Goal: Information Seeking & Learning: Learn about a topic

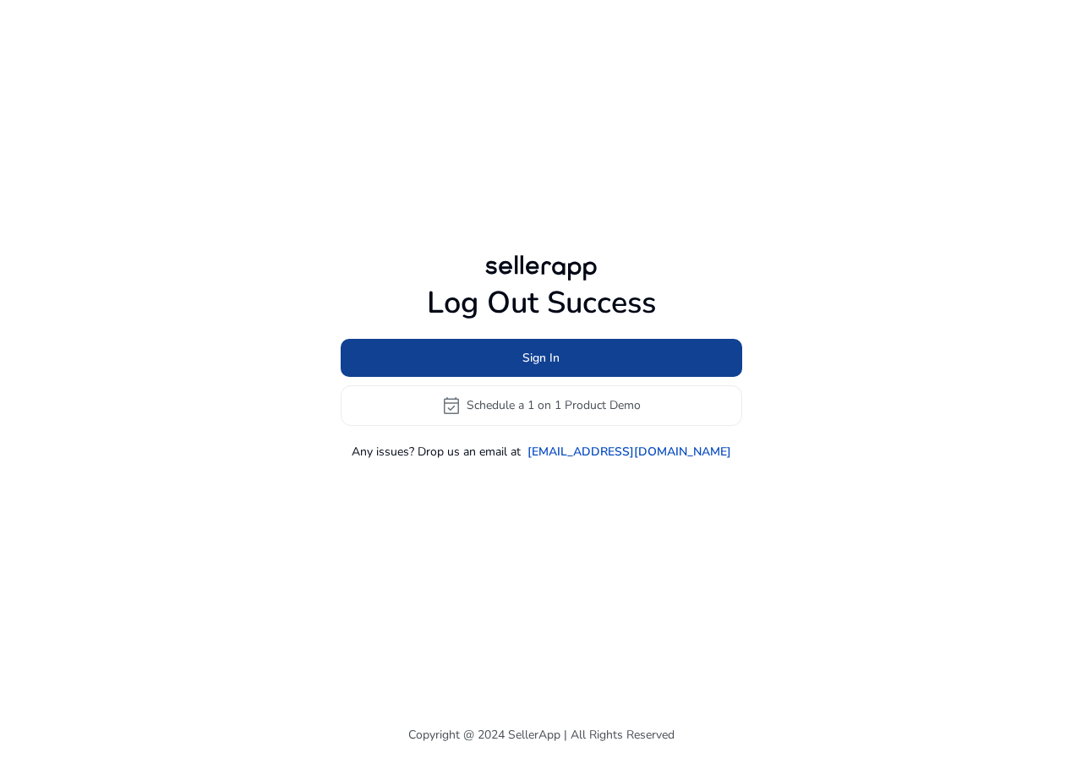
click at [511, 355] on span at bounding box center [542, 357] width 402 height 41
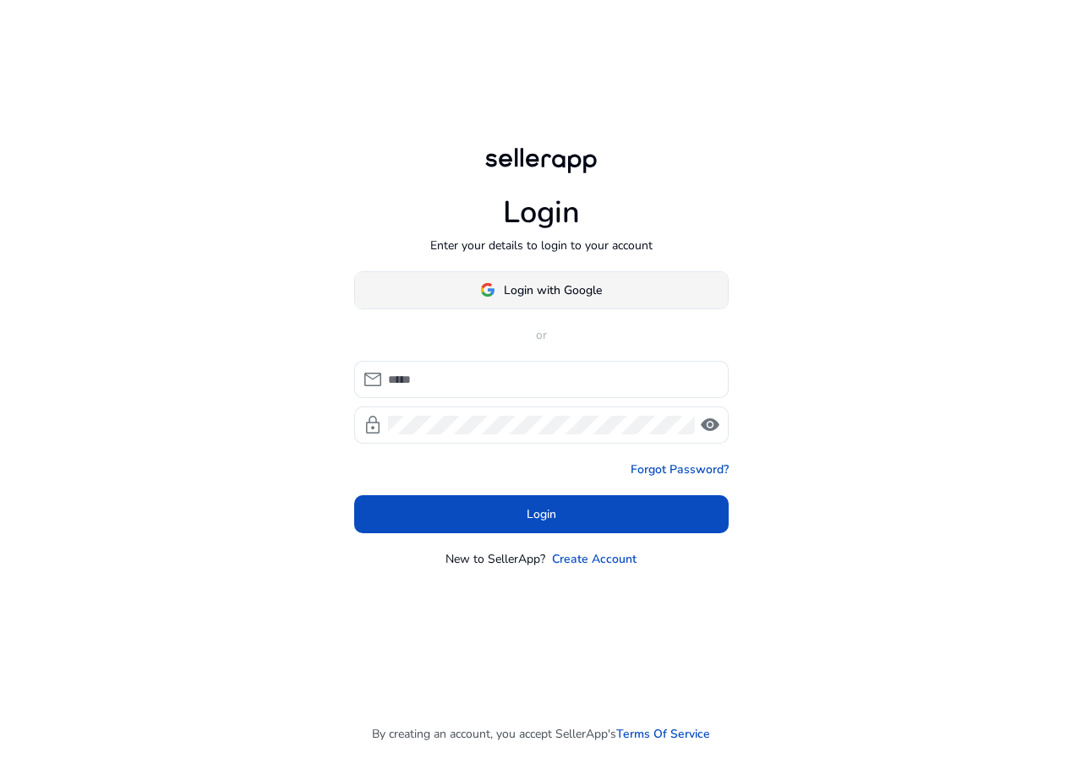
drag, startPoint x: 533, startPoint y: 314, endPoint x: 528, endPoint y: 299, distance: 15.2
click at [531, 304] on div "Login with Google or mail lock visibility Forgot Password? Login New to SellerA…" at bounding box center [541, 419] width 374 height 297
click at [528, 299] on span at bounding box center [541, 290] width 373 height 41
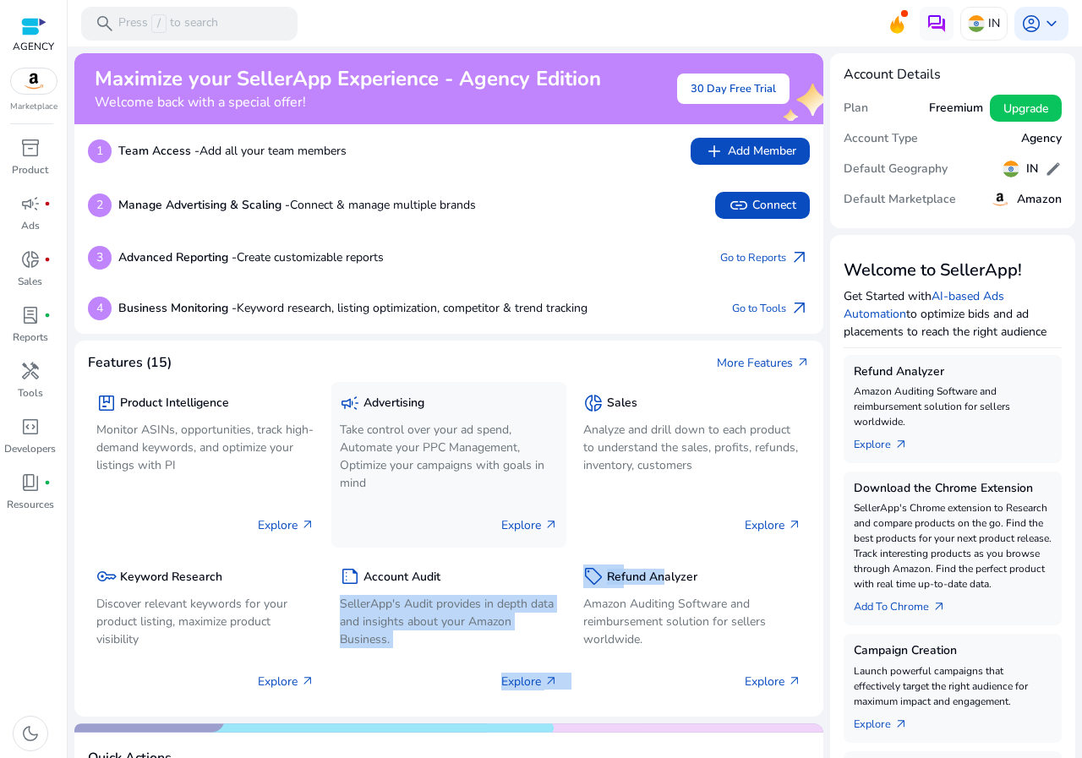
drag, startPoint x: 659, startPoint y: 584, endPoint x: 429, endPoint y: 500, distance: 244.7
click at [443, 588] on div "package Product Intelligence Monitor ASINs, opportunities, track high-demand ke…" at bounding box center [449, 537] width 722 height 331
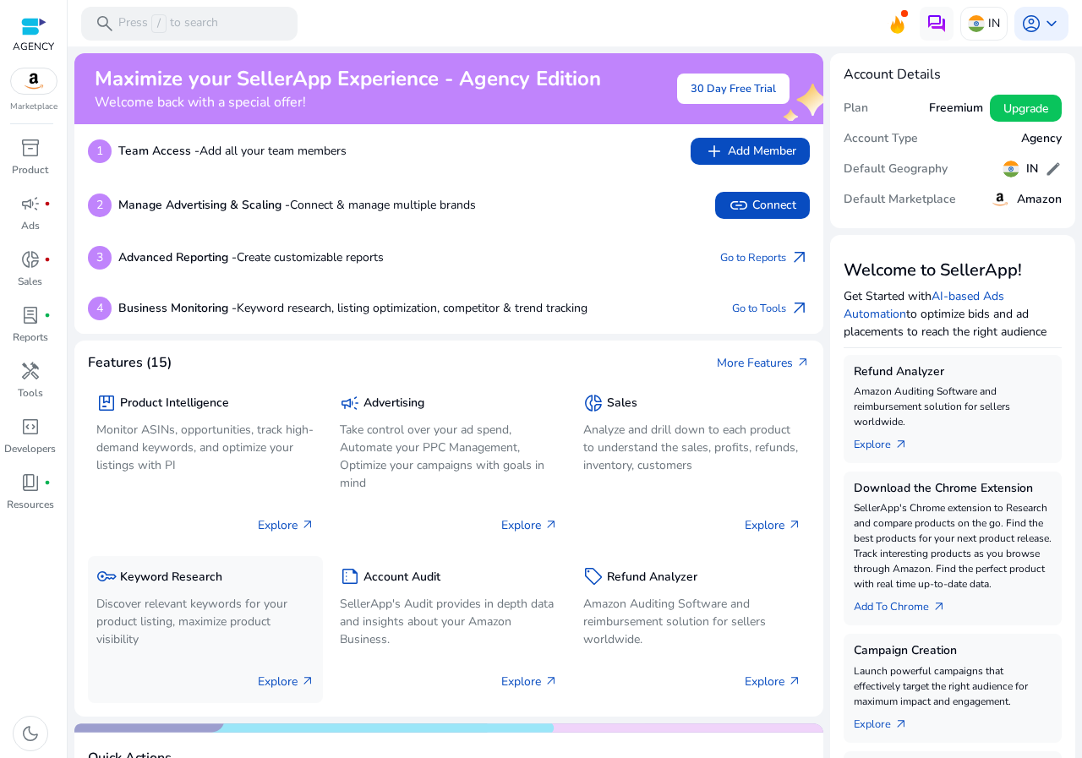
click at [209, 590] on body "We recommend switching to desktop view for the best experience. AGENCY Marketpl…" at bounding box center [541, 379] width 1082 height 758
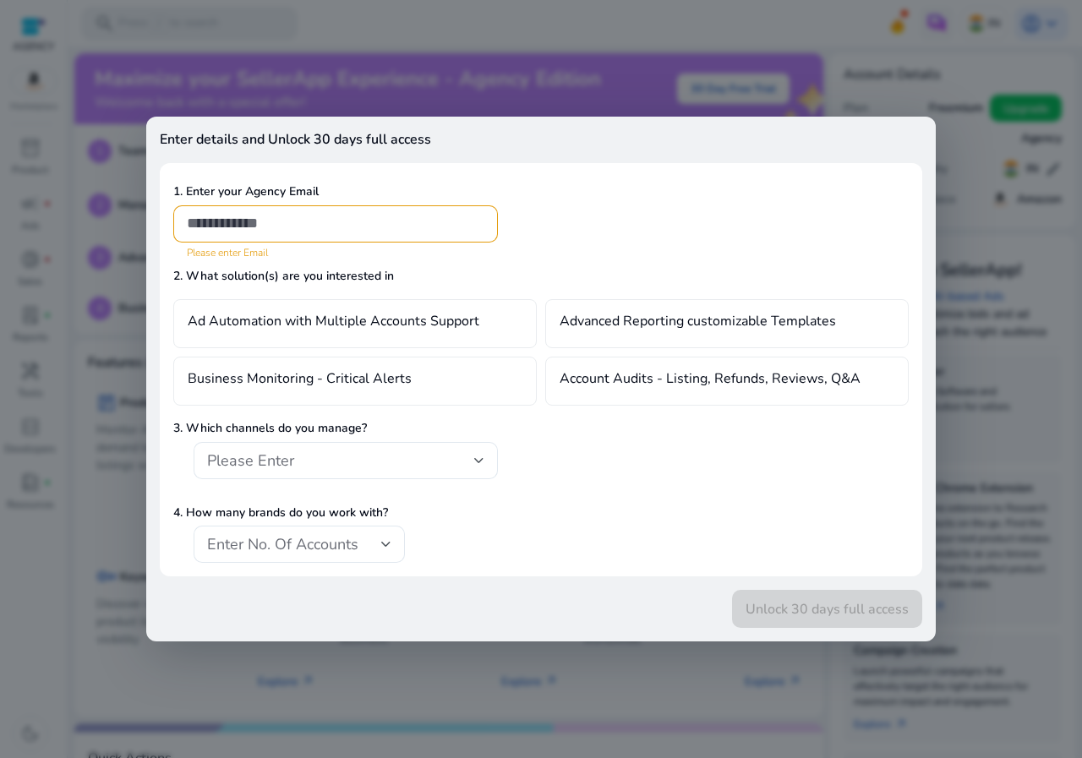
click at [106, 162] on div at bounding box center [541, 379] width 1082 height 758
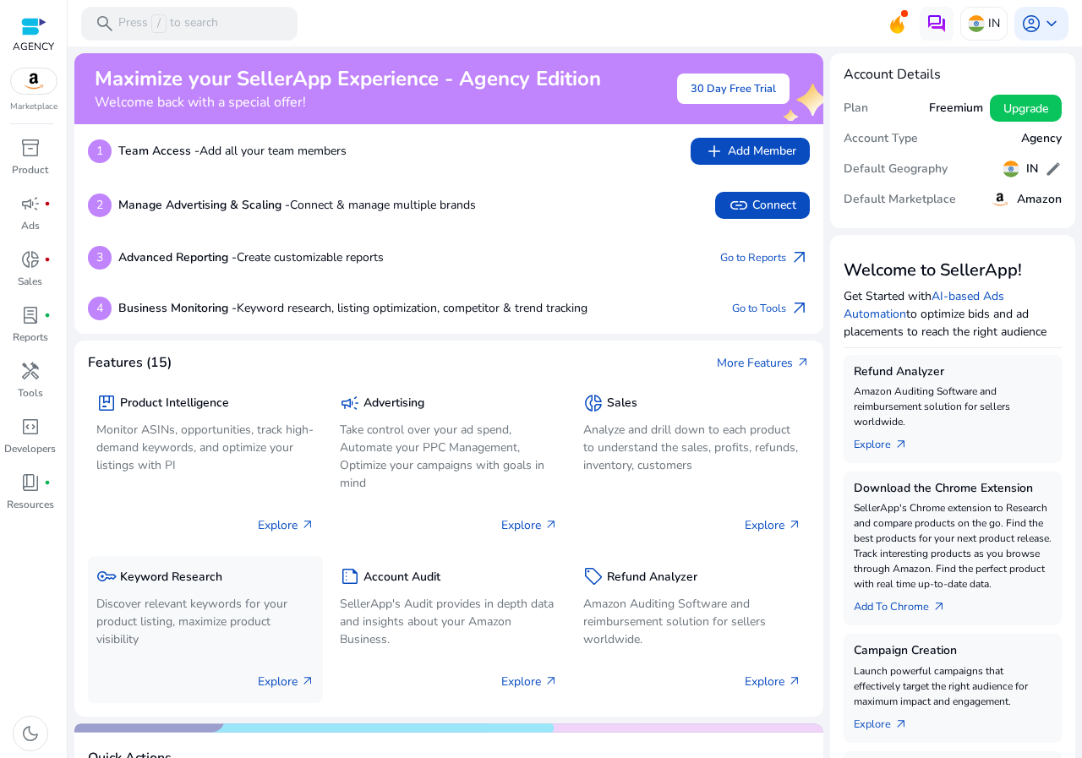
click at [211, 631] on p "Discover relevant keywords for your product listing, maximize product visibility" at bounding box center [205, 621] width 218 height 53
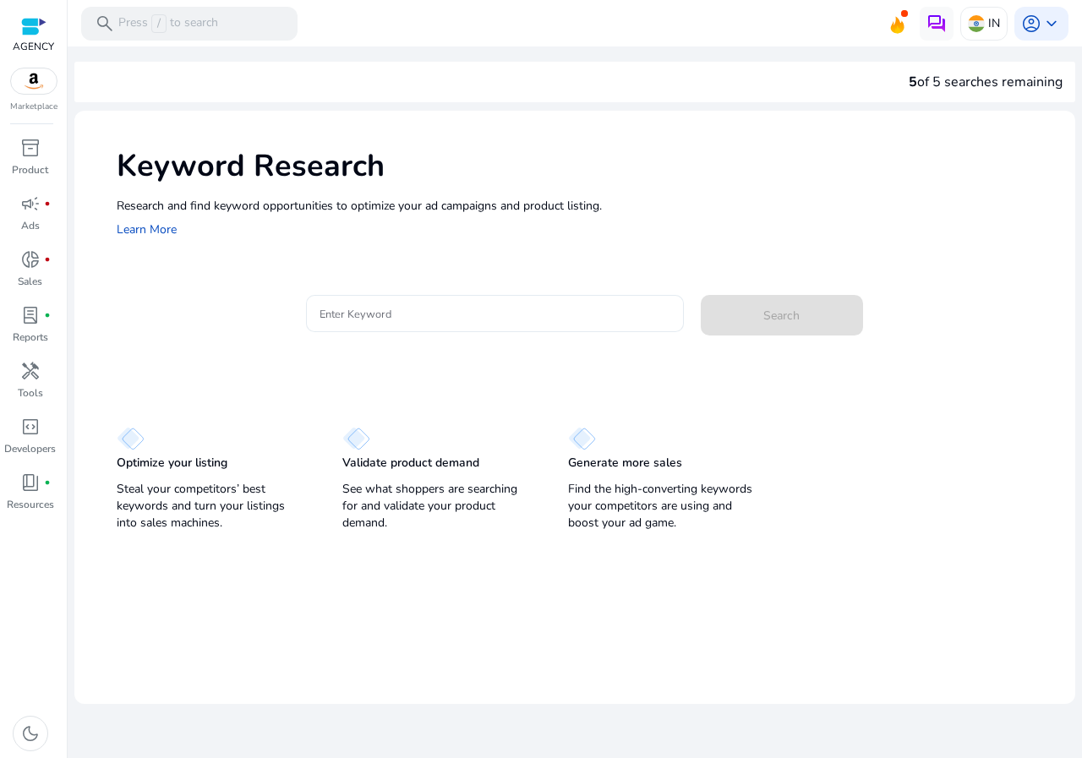
click at [415, 297] on div at bounding box center [495, 313] width 351 height 37
click at [412, 306] on div at bounding box center [495, 313] width 351 height 37
paste input "**********"
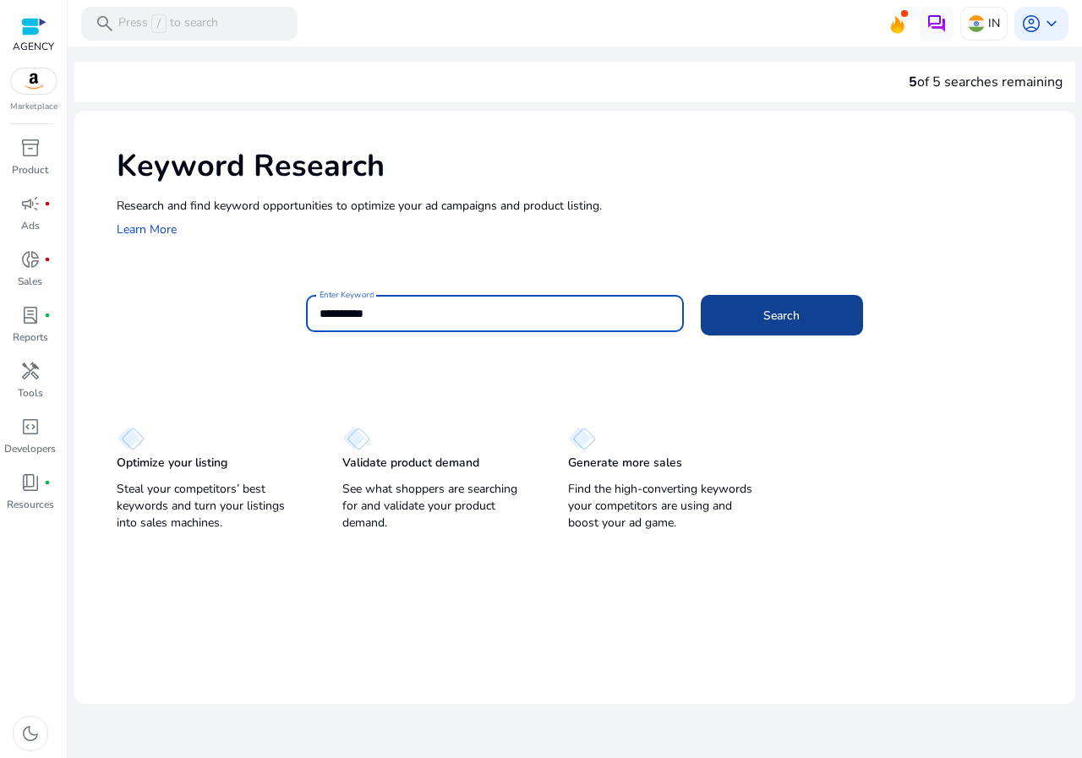
type input "**********"
click at [739, 316] on span at bounding box center [782, 315] width 162 height 41
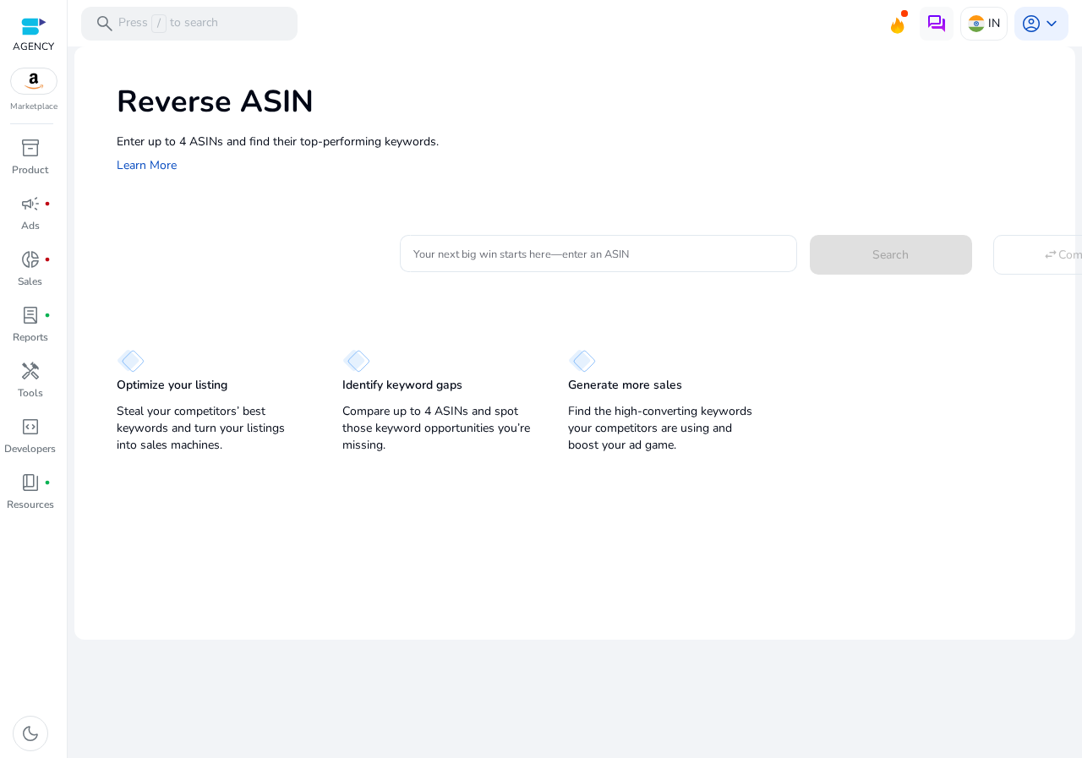
click at [476, 176] on div "Enter up to 4 ASINs and find their top-performing keywords. Learn More" at bounding box center [588, 154] width 942 height 43
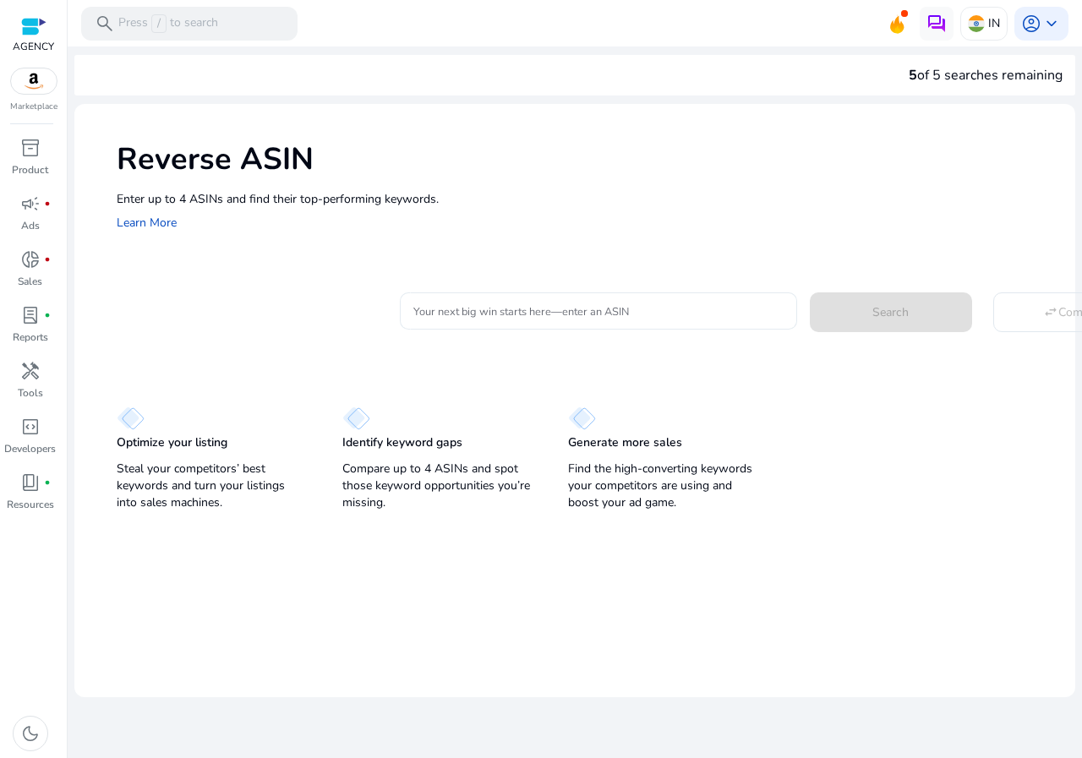
click at [441, 321] on div at bounding box center [598, 310] width 370 height 37
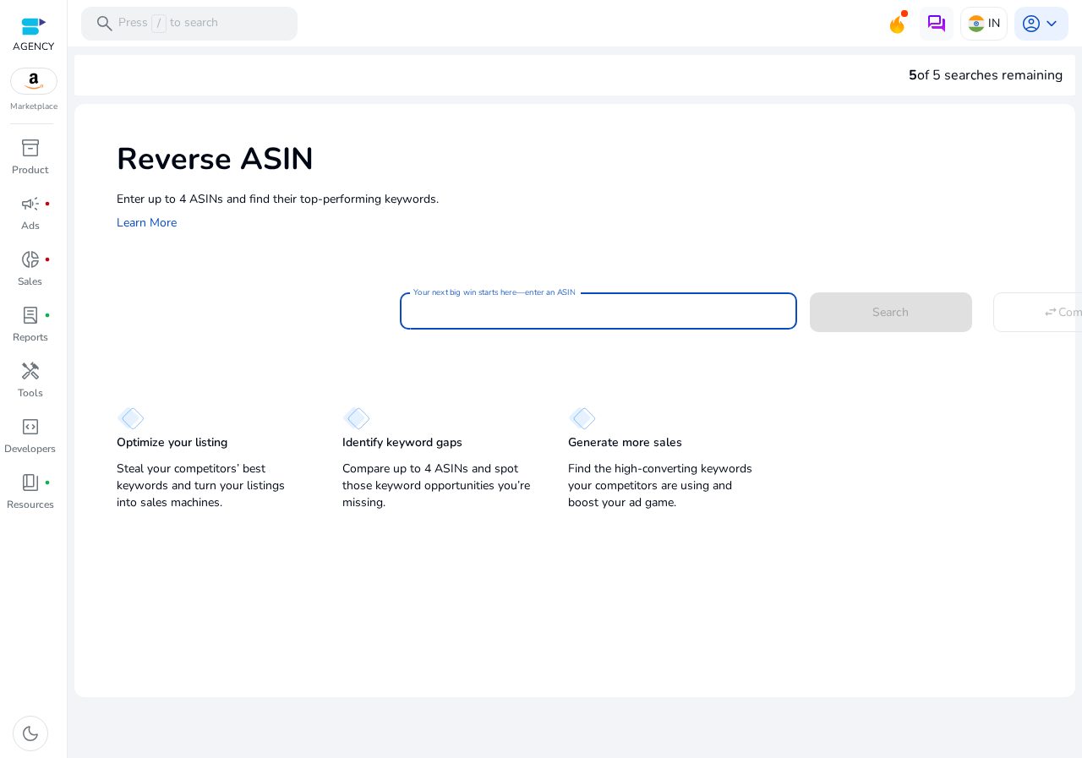
paste input "**********"
type input "**********"
click at [867, 312] on span at bounding box center [891, 312] width 162 height 41
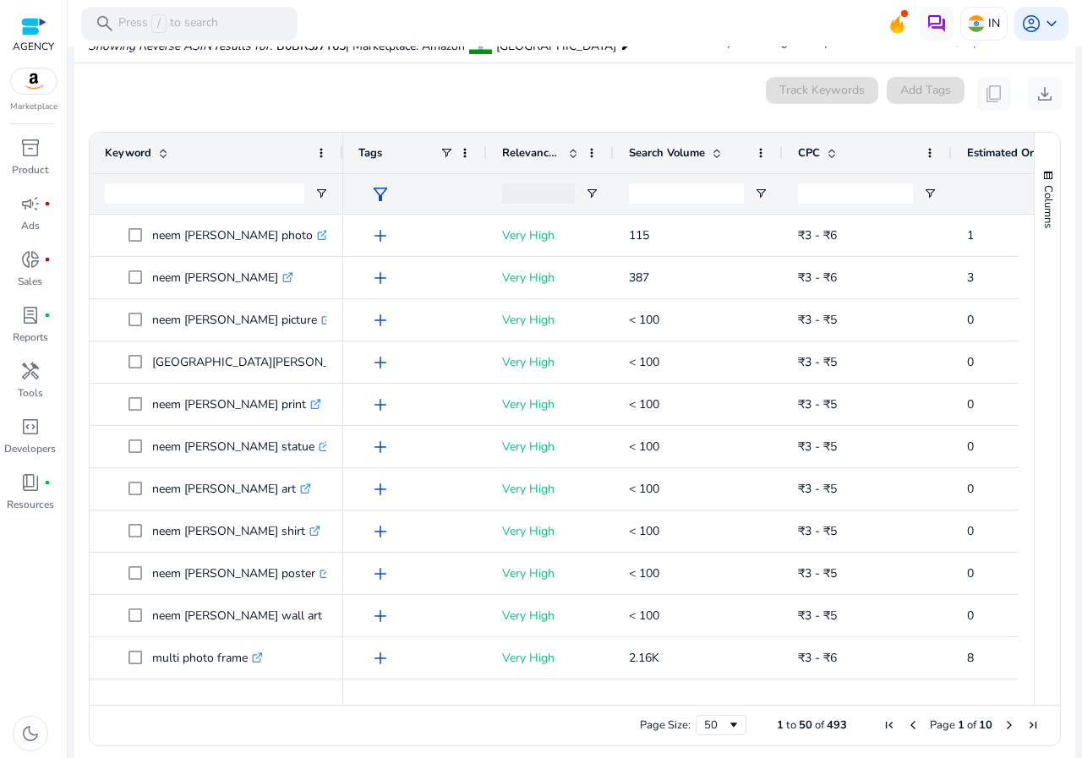
scroll to position [198, 0]
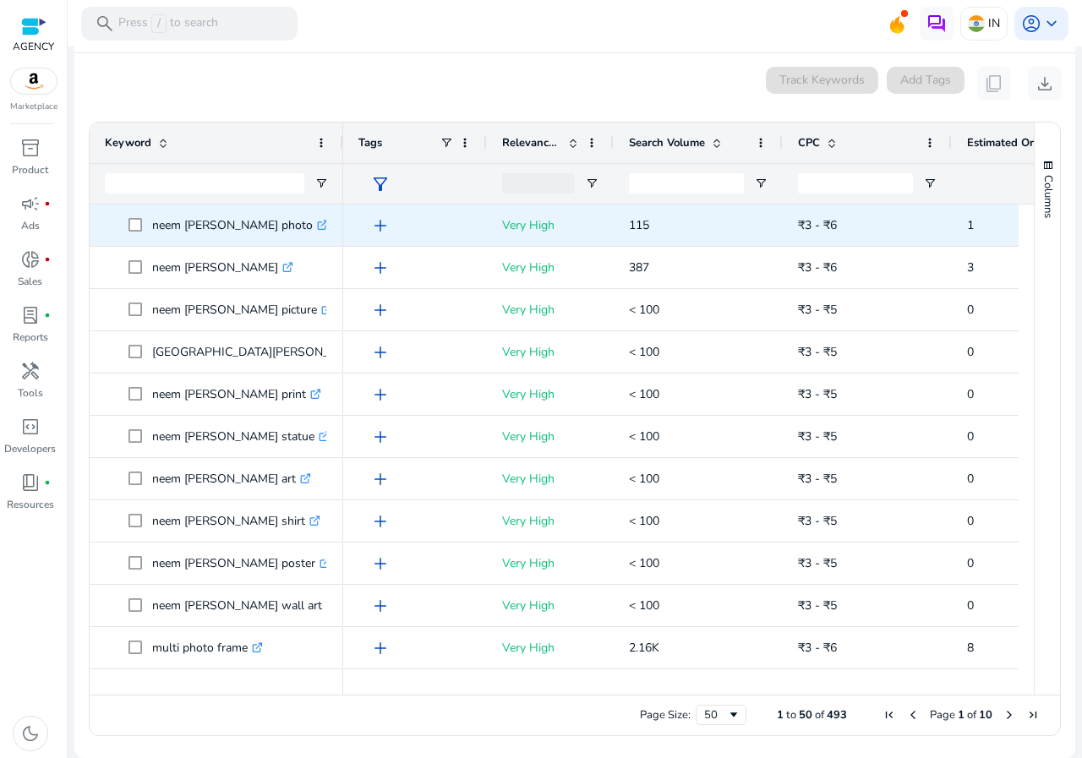
click at [138, 216] on span at bounding box center [140, 225] width 24 height 35
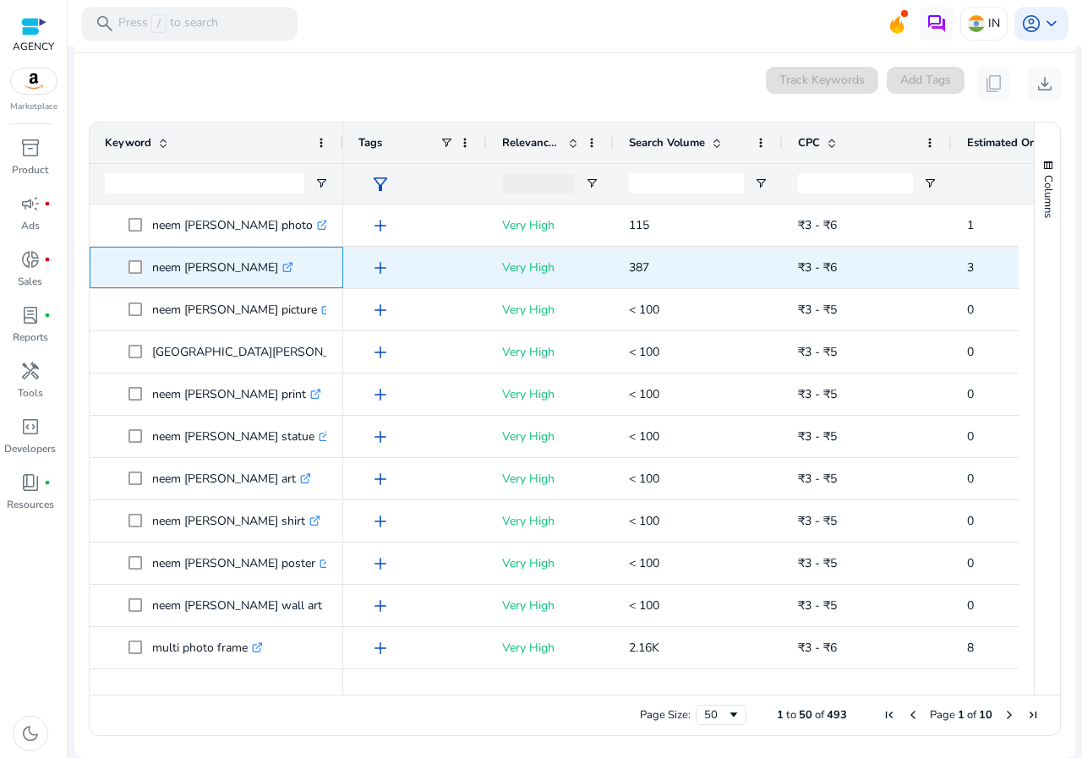
click at [140, 259] on span at bounding box center [140, 267] width 24 height 35
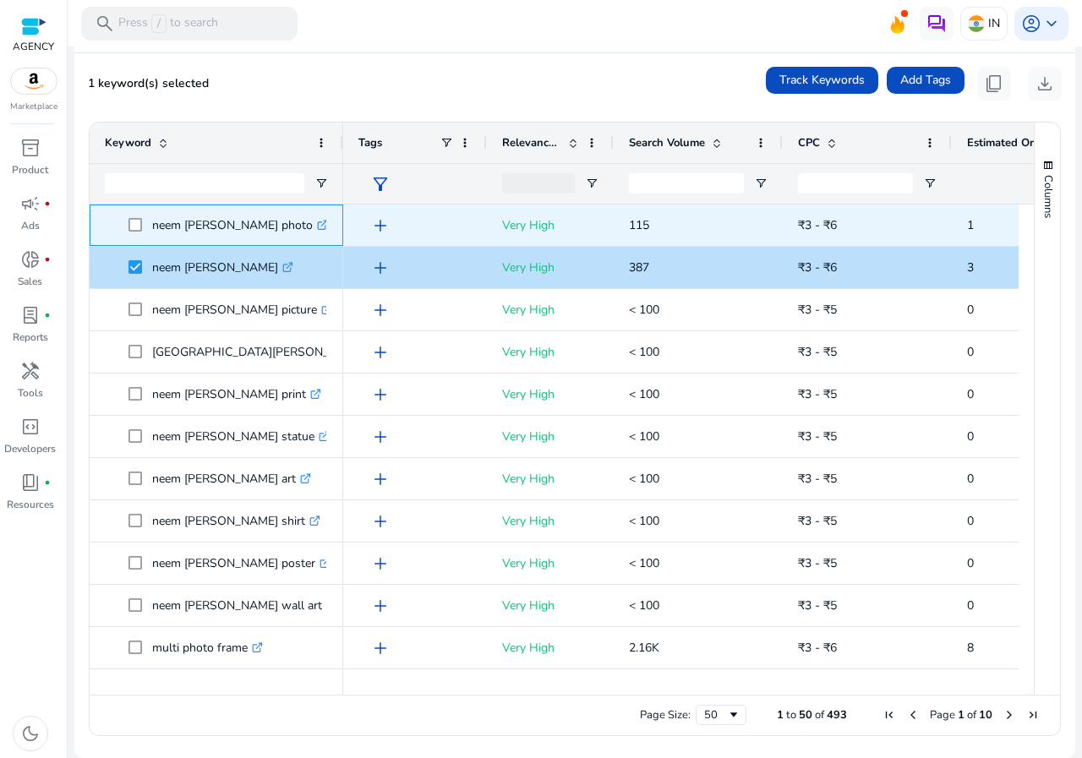
click at [140, 224] on span at bounding box center [140, 225] width 24 height 35
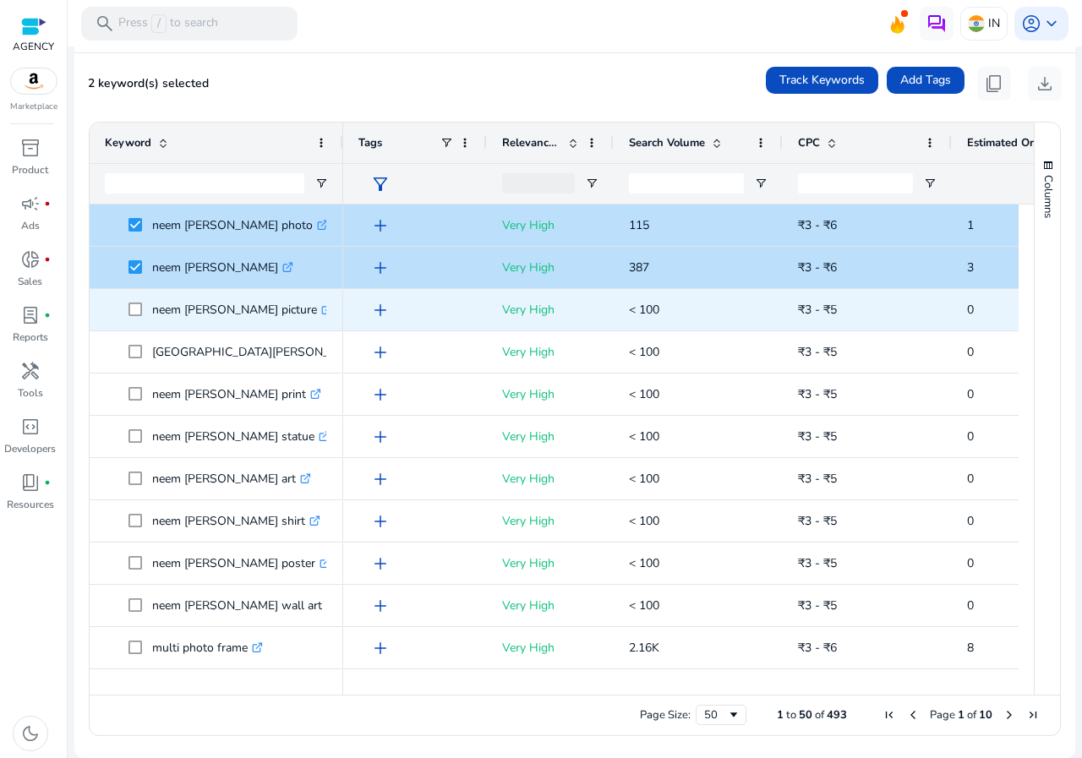
click at [126, 303] on span "neem [PERSON_NAME] picture .st0{fill:#2c8af8}" at bounding box center [216, 309] width 223 height 35
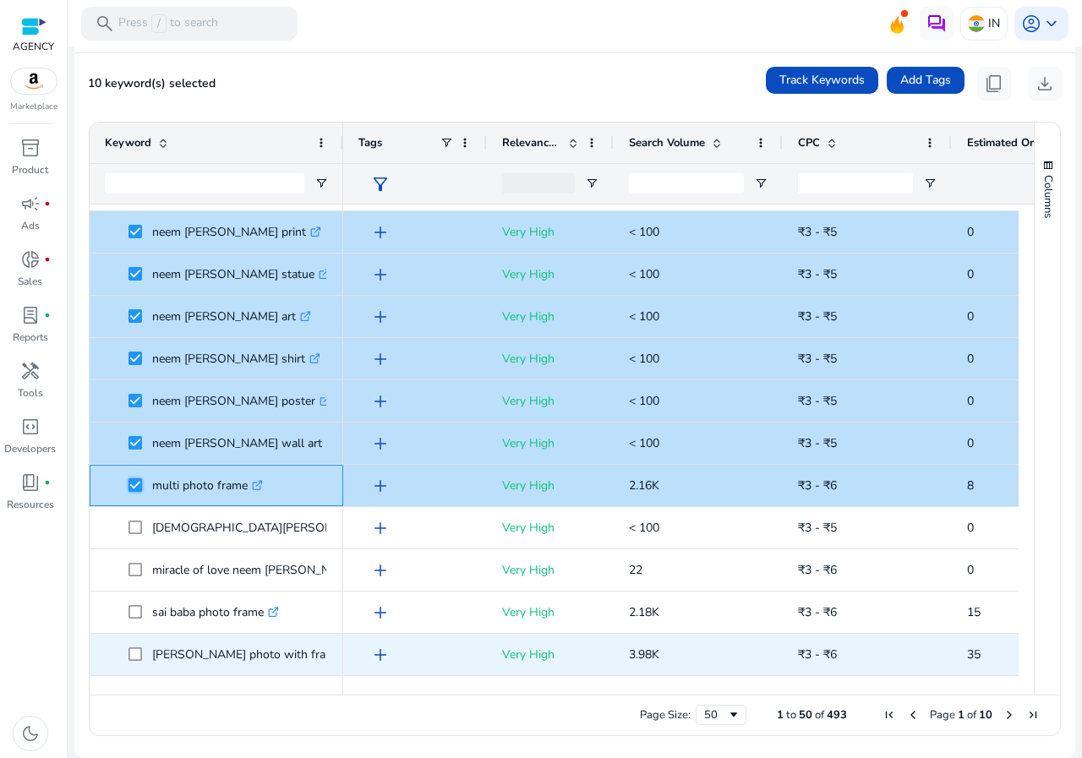
scroll to position [169, 0]
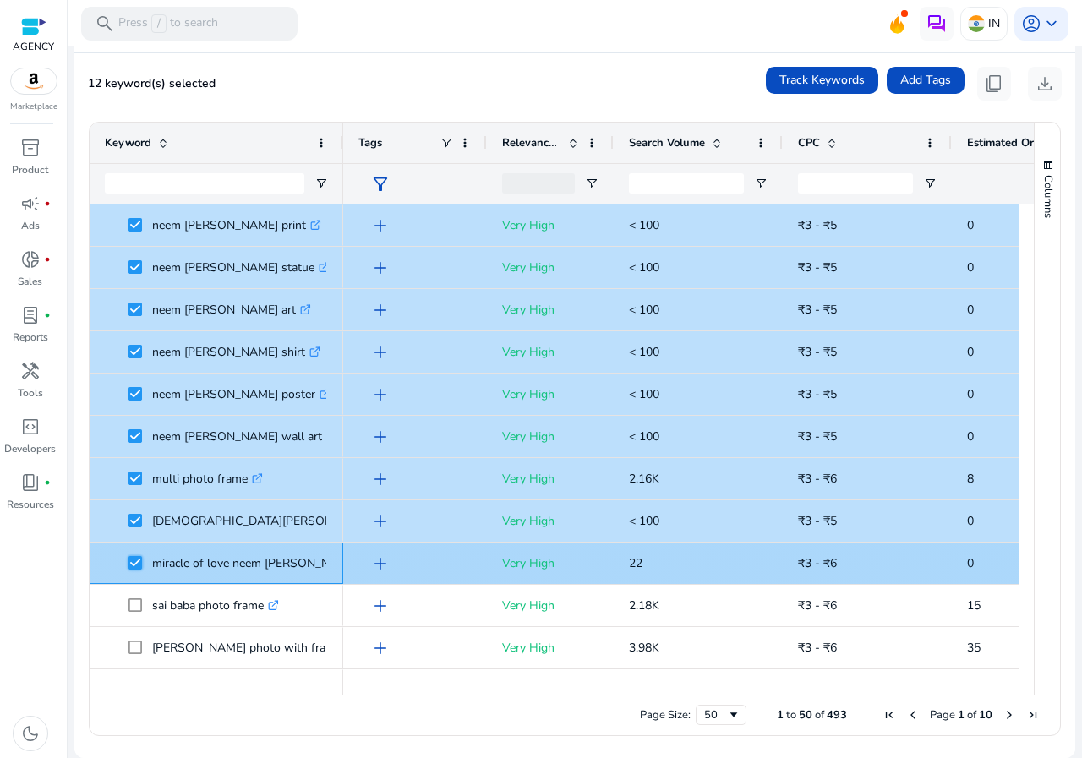
click at [143, 574] on span at bounding box center [140, 563] width 24 height 35
click at [123, 563] on span "miracle of love neem [PERSON_NAME] .st0{fill:#2c8af8}" at bounding box center [216, 563] width 223 height 35
click at [124, 562] on span "miracle of love neem [PERSON_NAME] .st0{fill:#2c8af8}" at bounding box center [216, 563] width 223 height 35
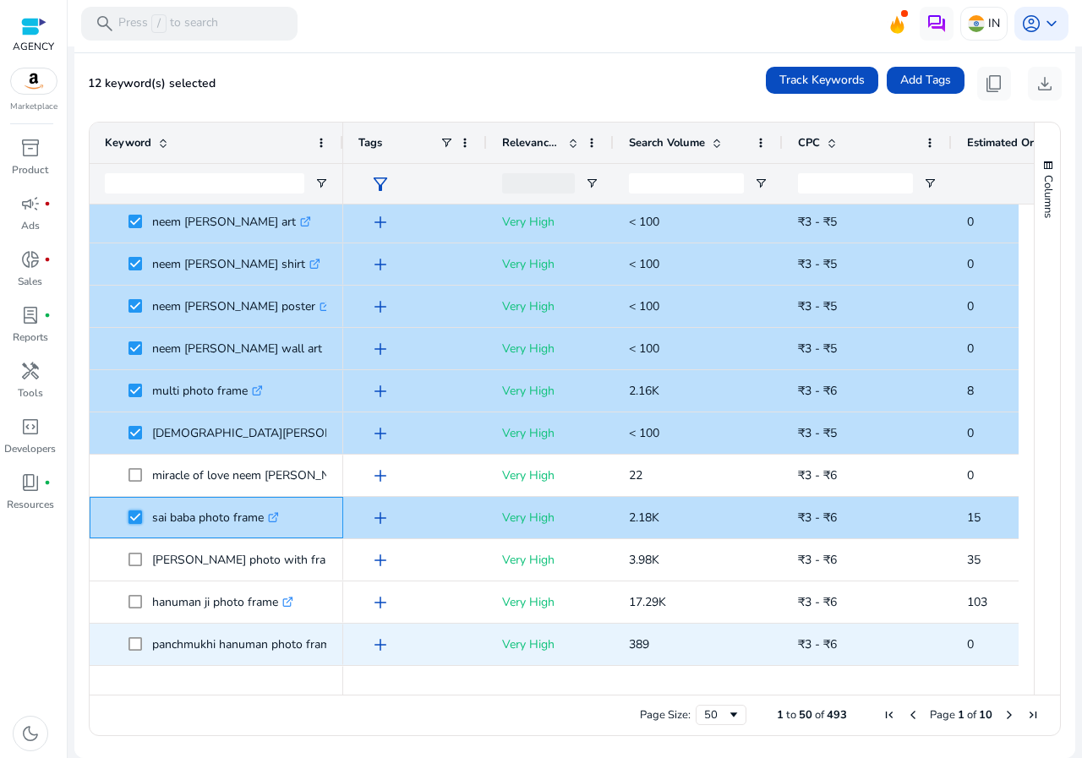
scroll to position [338, 0]
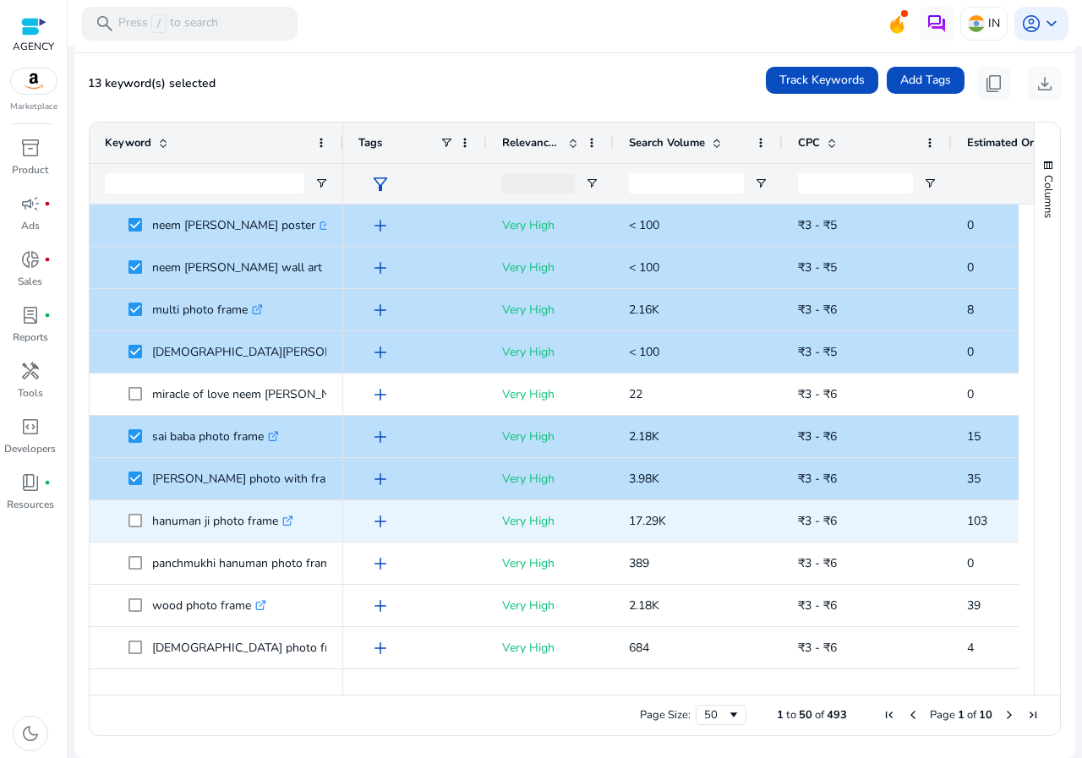
click at [138, 512] on span at bounding box center [140, 521] width 24 height 35
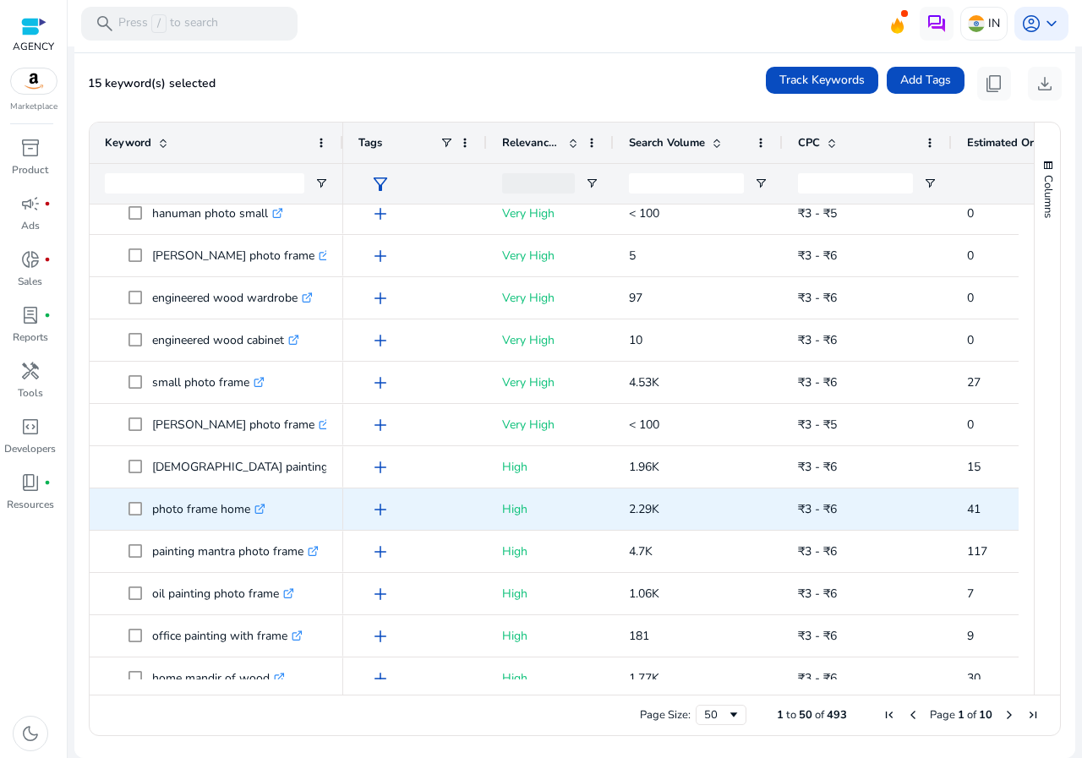
scroll to position [845, 0]
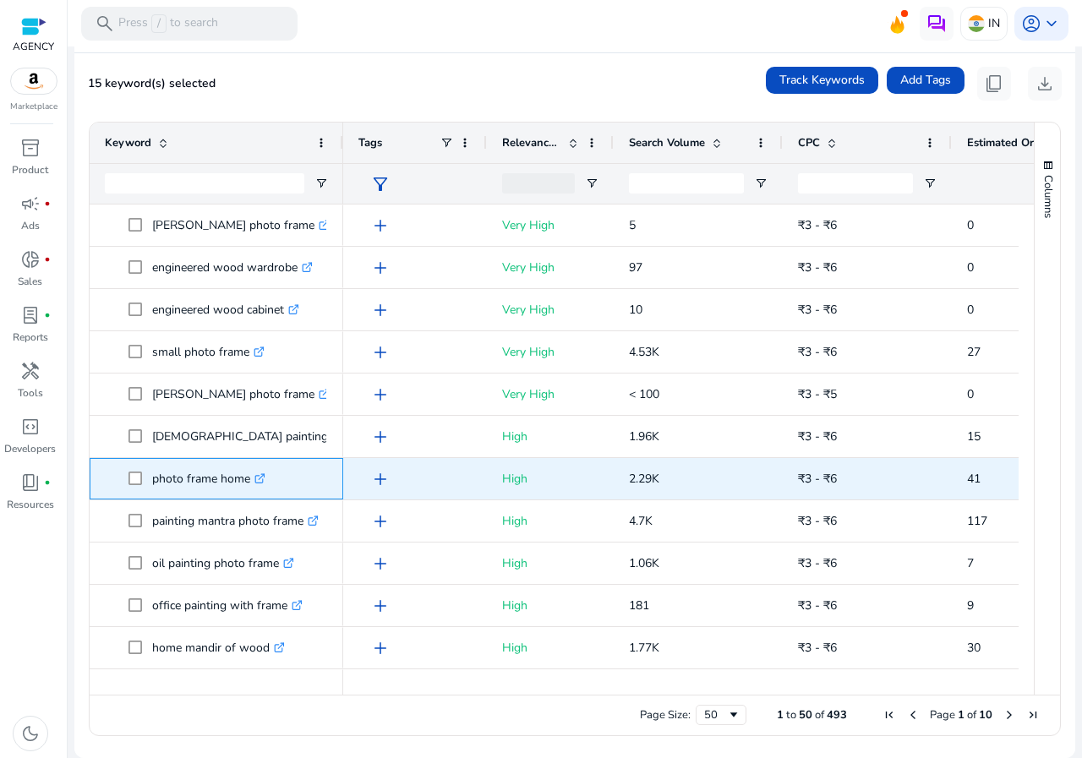
click at [130, 488] on span at bounding box center [140, 479] width 24 height 35
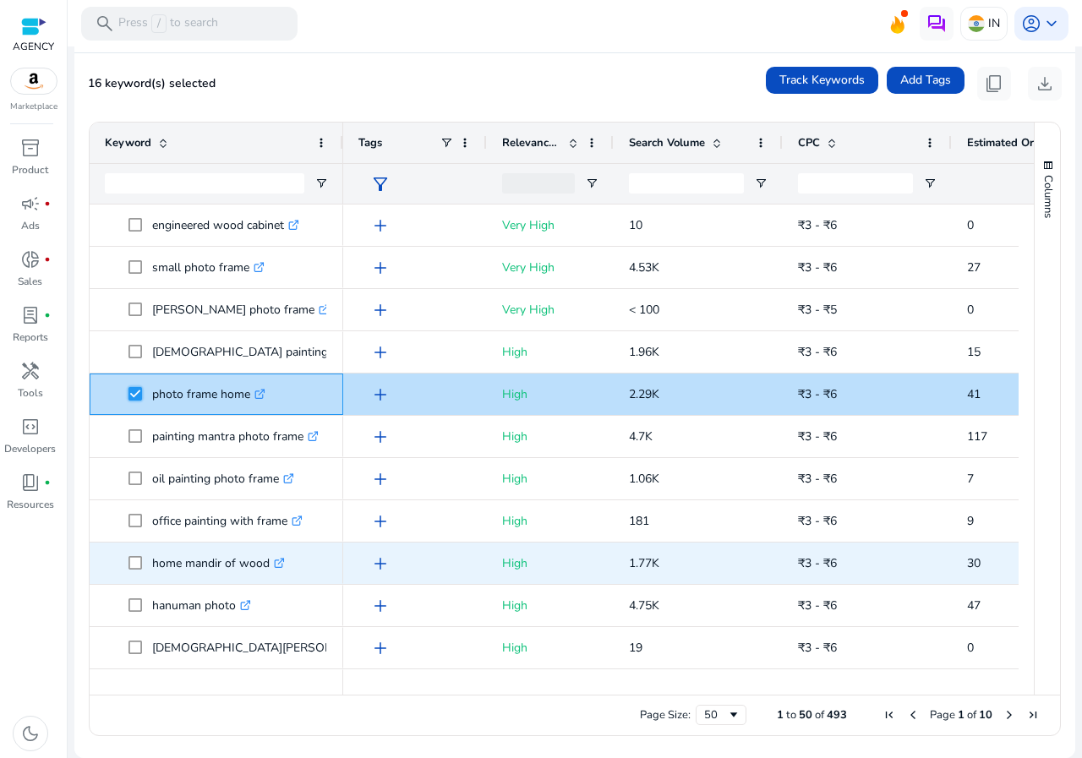
scroll to position [0, 0]
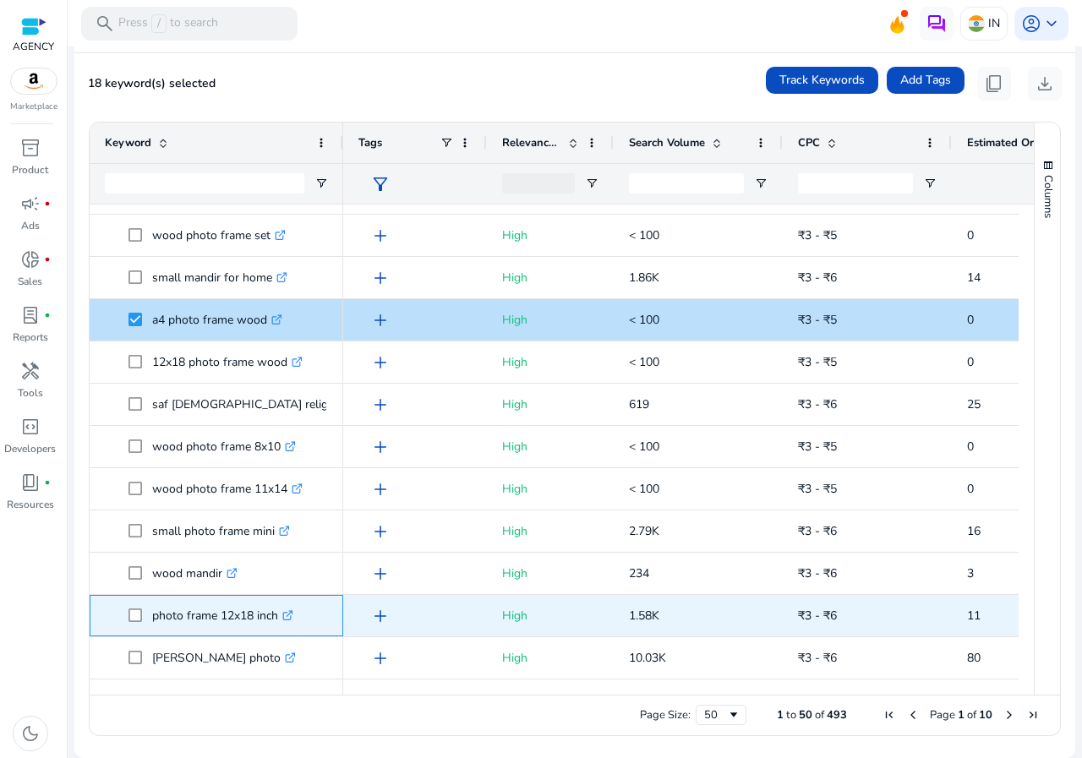
click at [140, 607] on span at bounding box center [140, 616] width 24 height 35
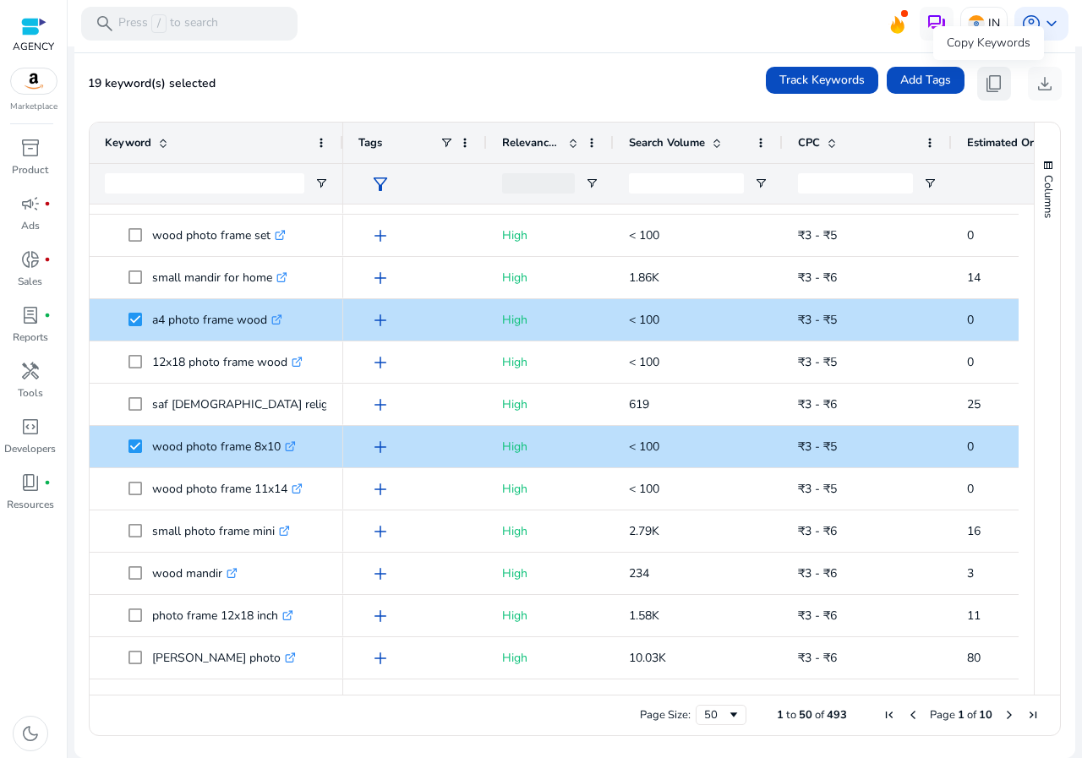
click at [984, 88] on span "content_copy" at bounding box center [994, 84] width 20 height 20
